Goal: Download file/media

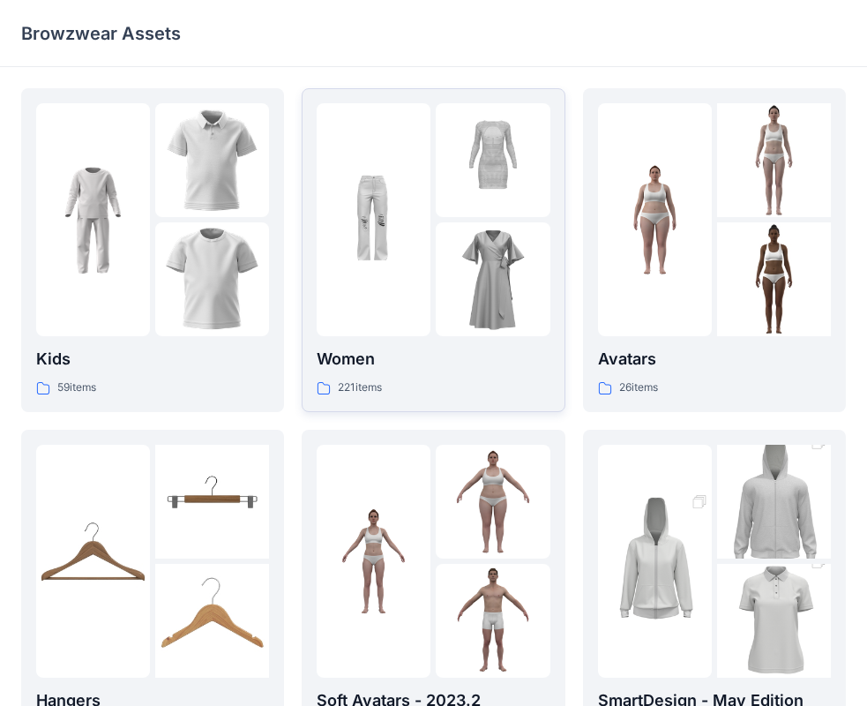
click at [379, 236] on img at bounding box center [374, 220] width 114 height 114
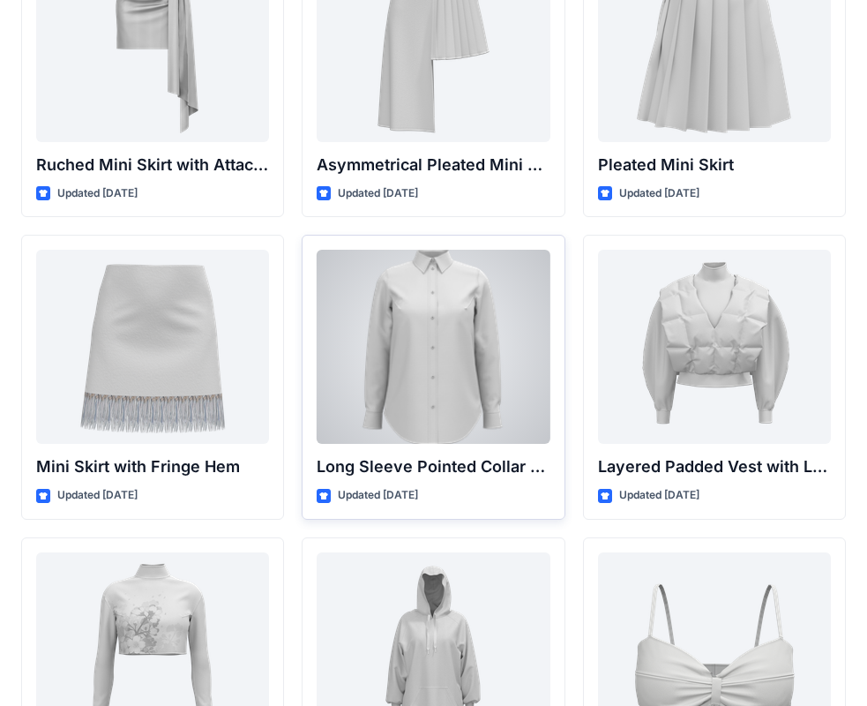
scroll to position [5432, 0]
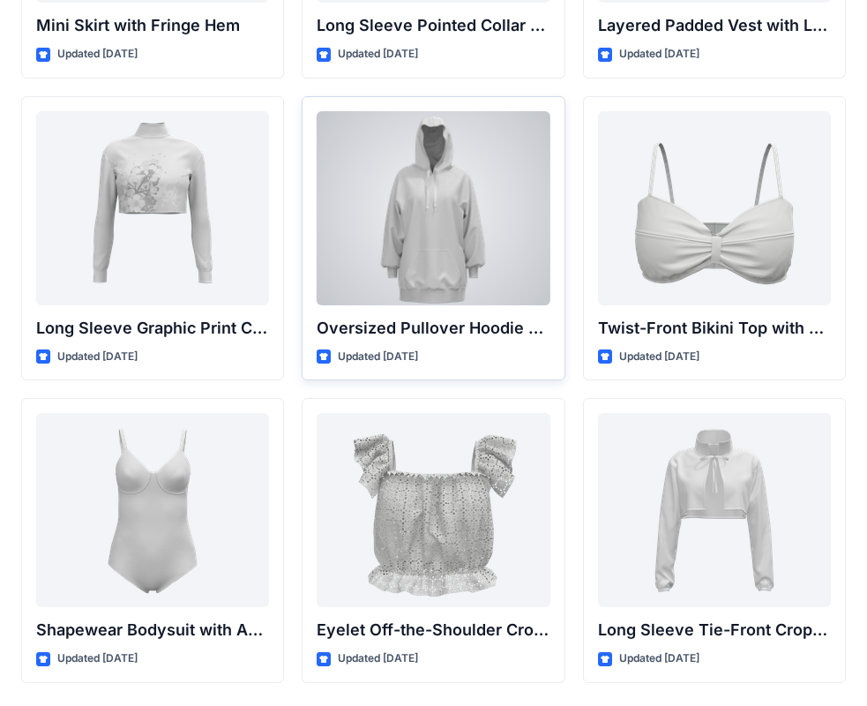
click at [446, 273] on div at bounding box center [433, 208] width 233 height 194
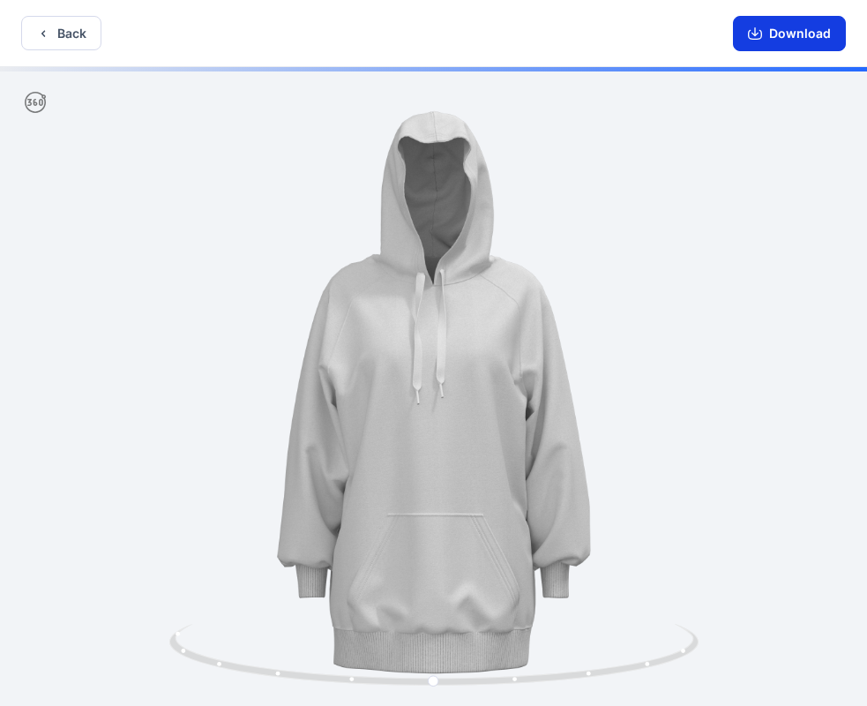
click at [776, 18] on button "Download" at bounding box center [789, 33] width 113 height 35
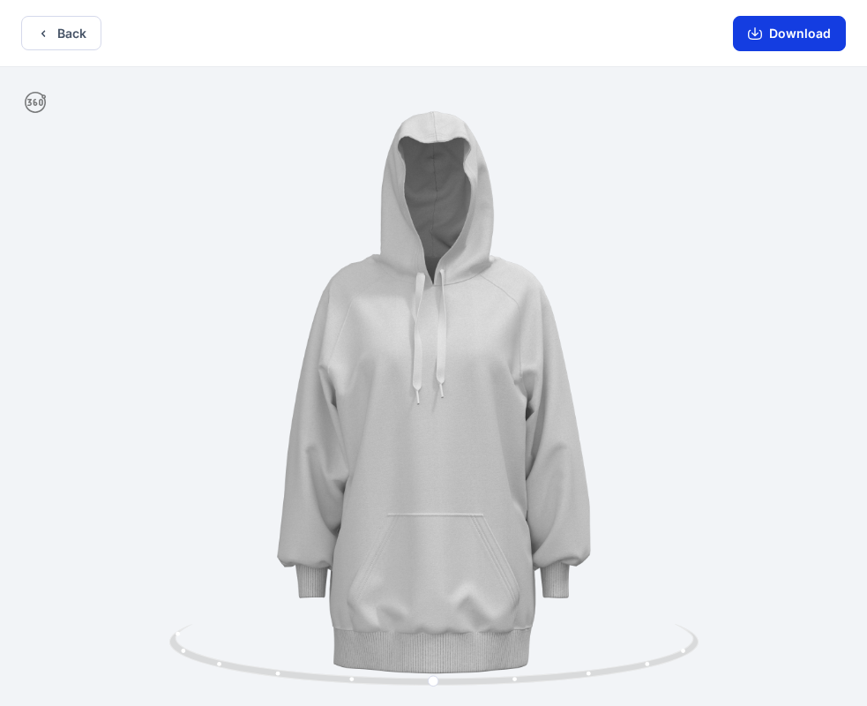
click at [777, 26] on button "Download" at bounding box center [789, 33] width 113 height 35
